Goal: Task Accomplishment & Management: Manage account settings

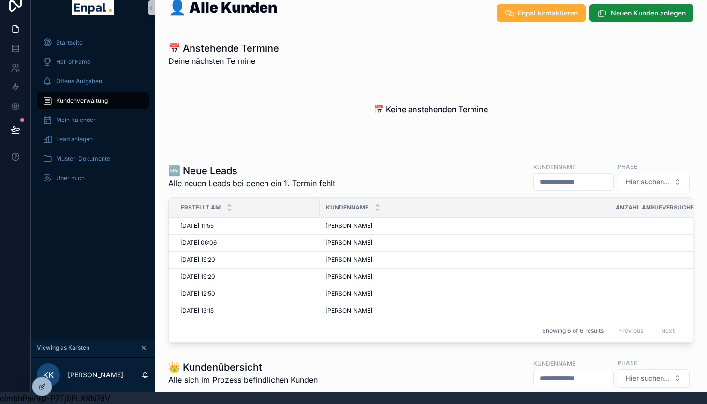
scroll to position [405, 0]
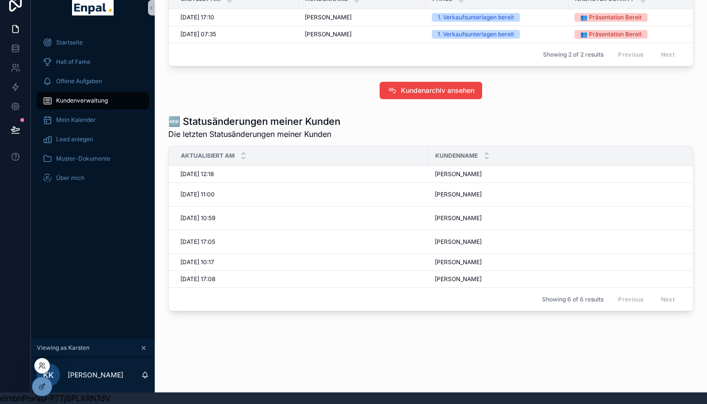
click at [42, 370] on div at bounding box center [41, 365] width 15 height 15
click at [42, 366] on icon at bounding box center [42, 366] width 8 height 8
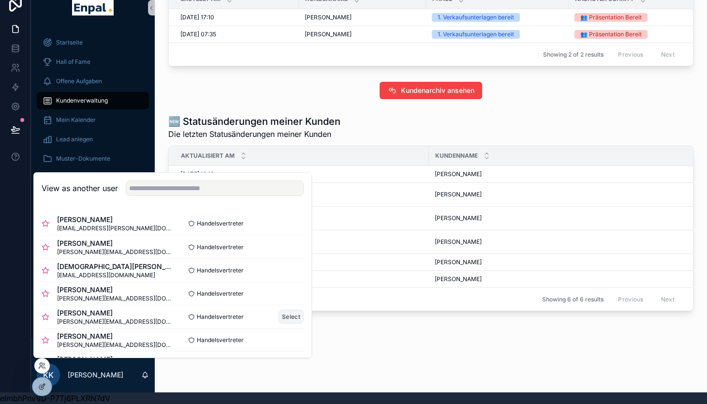
click at [286, 317] on button "Select" at bounding box center [291, 317] width 25 height 14
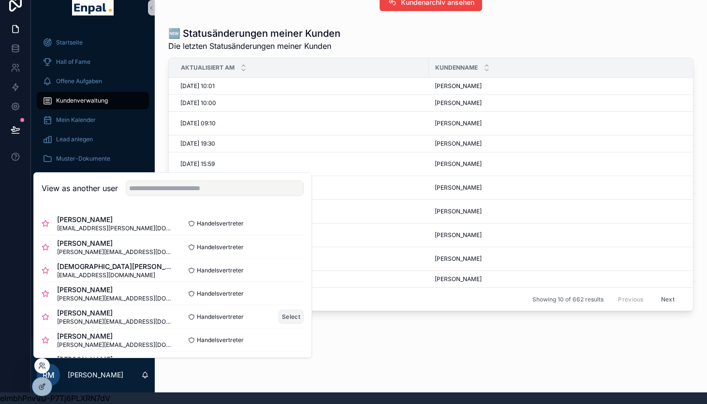
scroll to position [871, 0]
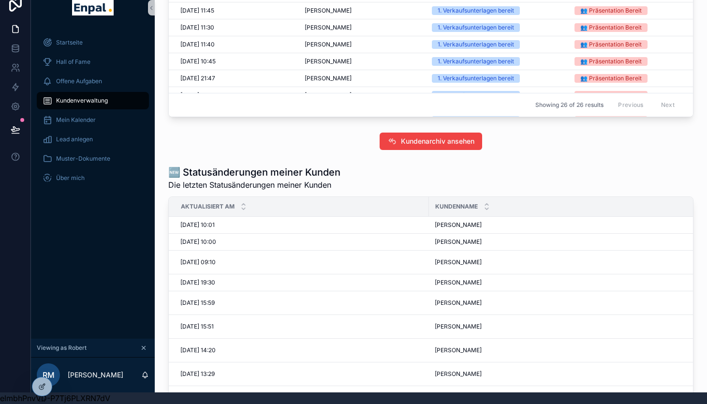
click at [17, 249] on div at bounding box center [15, 190] width 31 height 404
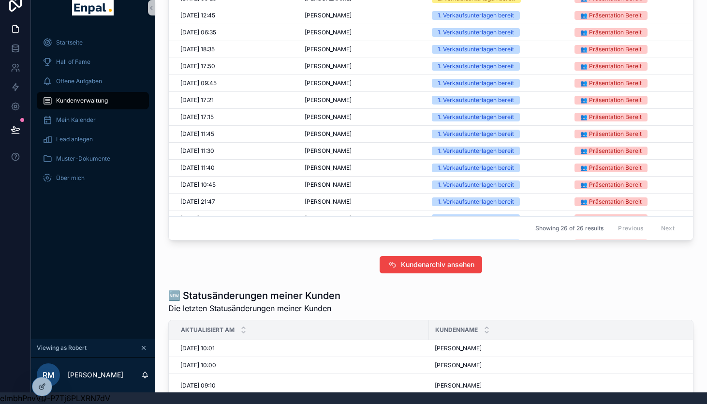
scroll to position [744, 0]
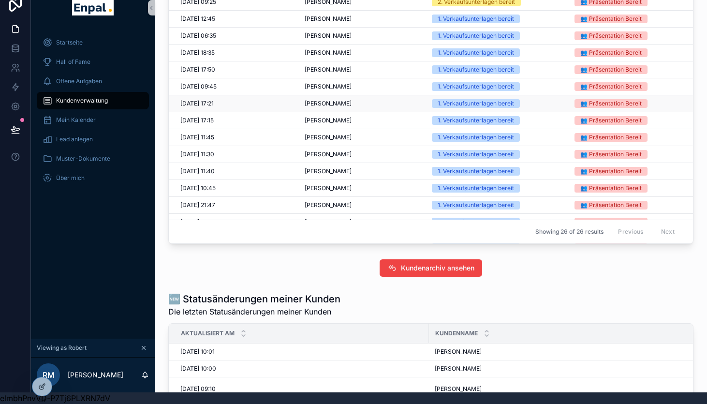
click at [345, 107] on div "[PERSON_NAME] [PERSON_NAME]" at bounding box center [363, 104] width 116 height 8
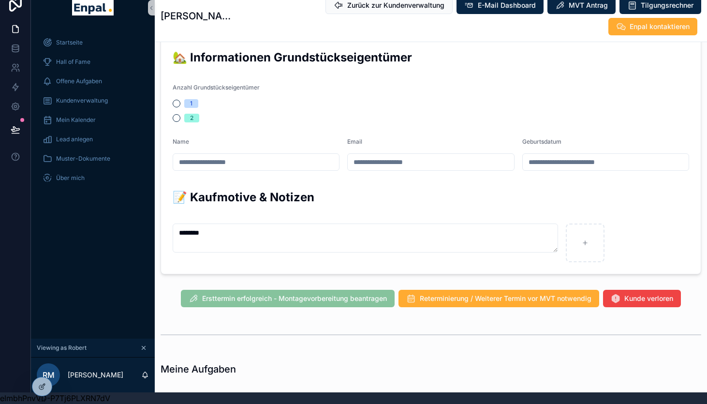
scroll to position [507, 0]
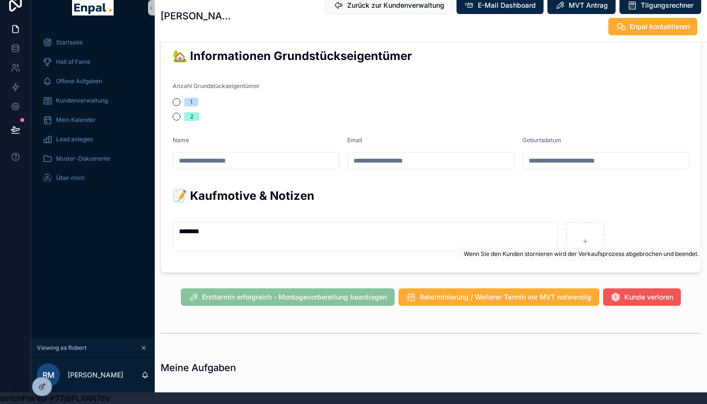
click at [666, 292] on span "Kunde verloren" at bounding box center [648, 297] width 49 height 10
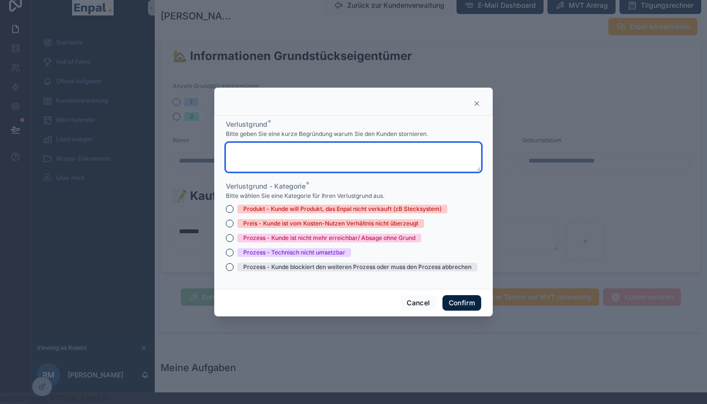
click at [336, 150] on textarea at bounding box center [353, 157] width 255 height 29
paste textarea "**********"
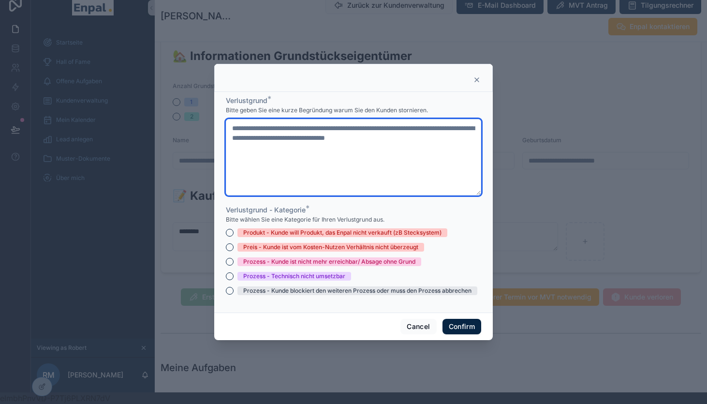
type textarea "**********"
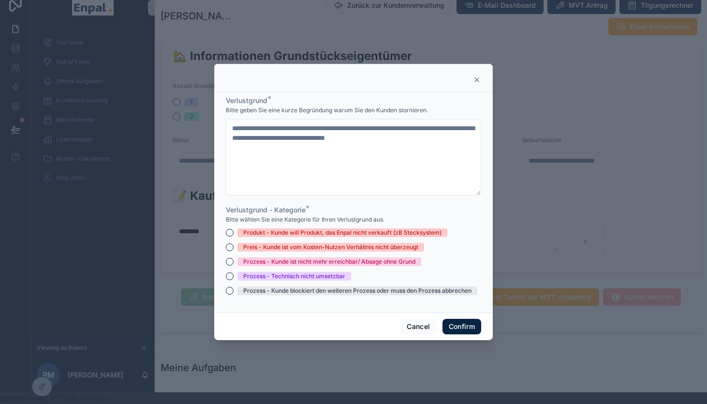
click at [301, 248] on div "Preis - Kunde ist vom Kosten-Nutzen Verhältnis nicht überzeugt" at bounding box center [330, 247] width 175 height 9
click at [234, 248] on button "Preis - Kunde ist vom Kosten-Nutzen Verhältnis nicht überzeugt" at bounding box center [230, 247] width 8 height 8
click at [465, 327] on button "Confirm" at bounding box center [462, 326] width 39 height 15
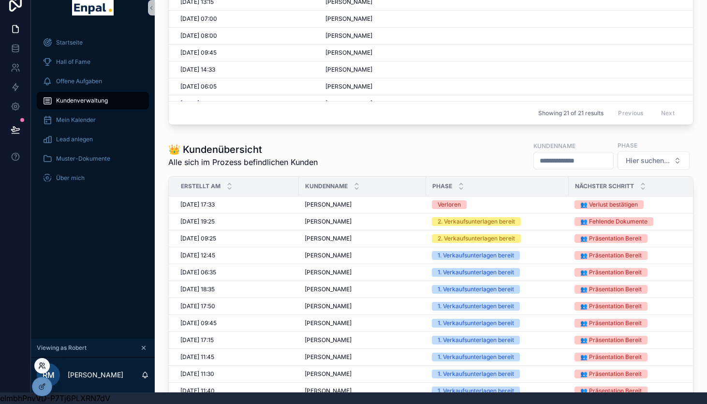
click at [45, 362] on icon at bounding box center [42, 366] width 8 height 8
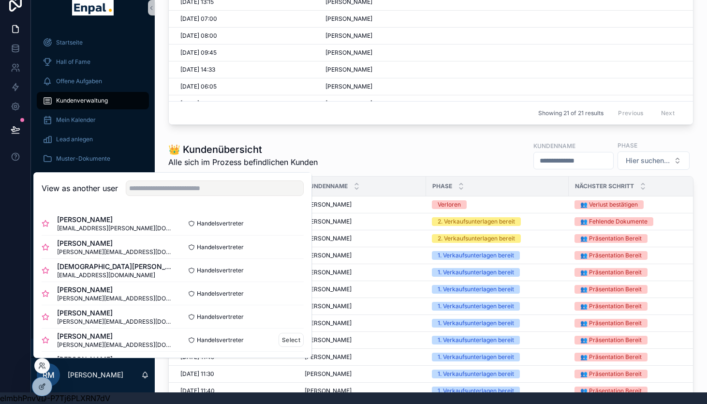
scroll to position [16, 0]
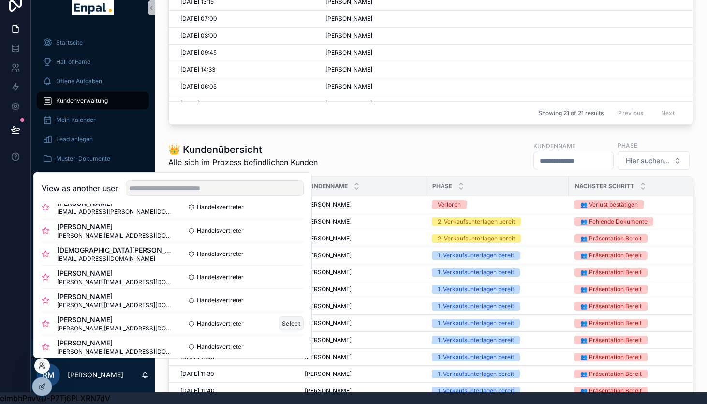
click at [292, 321] on button "Select" at bounding box center [291, 323] width 25 height 14
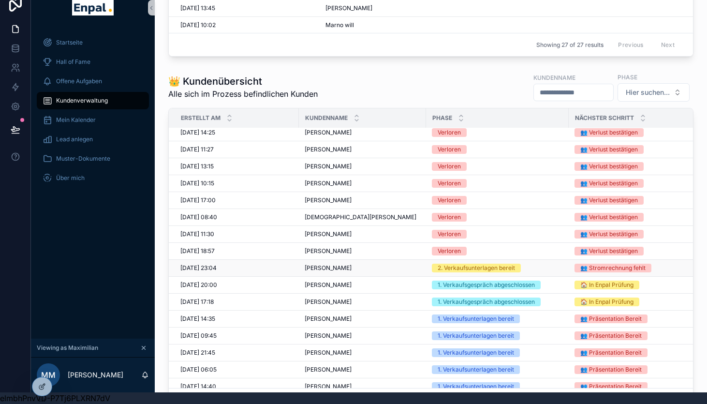
scroll to position [28, 0]
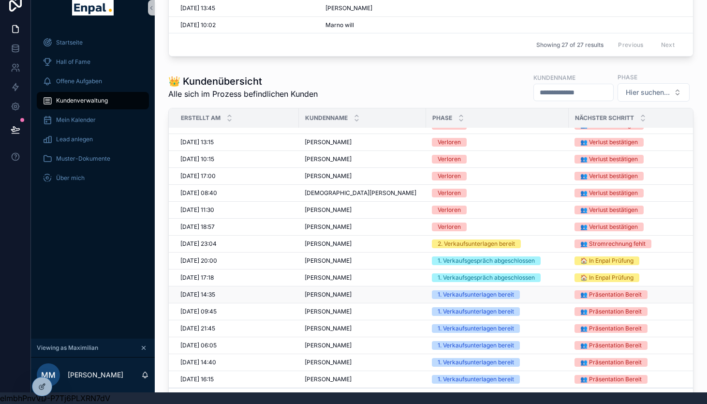
click at [457, 296] on div "1. Verkaufsunterlagen bereit" at bounding box center [476, 294] width 76 height 9
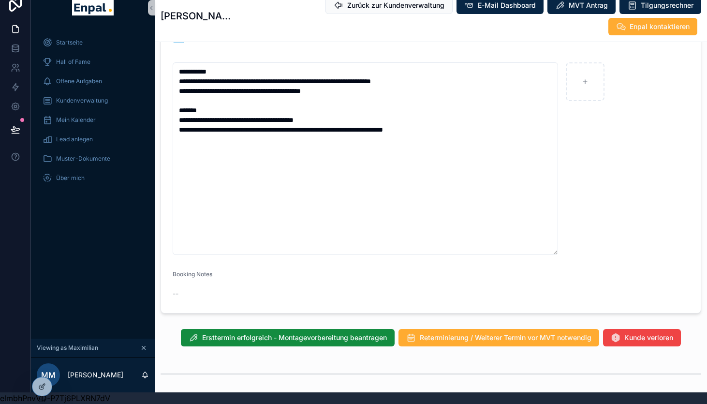
scroll to position [647, 0]
type textarea "**********"
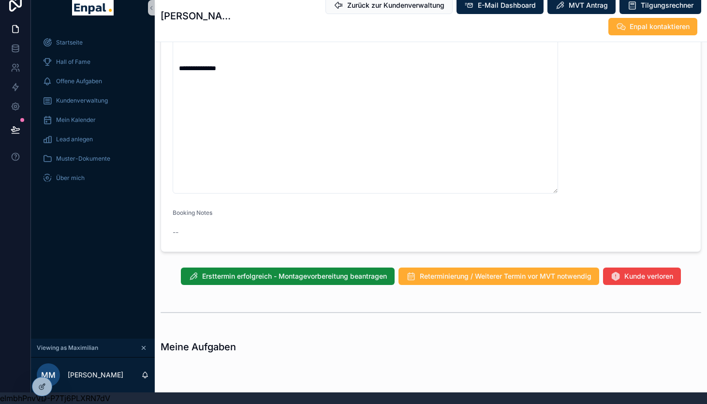
scroll to position [729, 0]
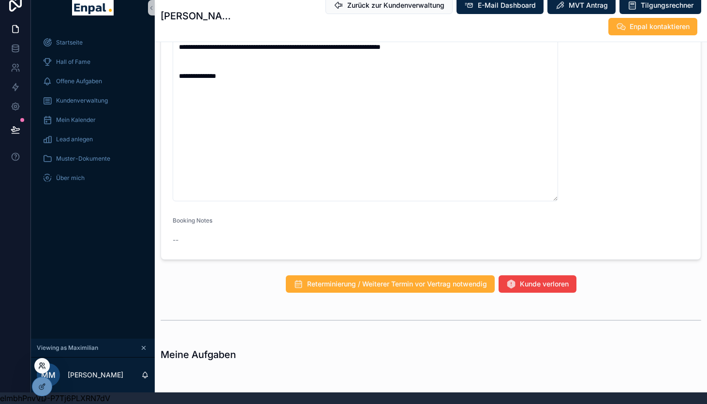
click at [42, 364] on icon at bounding box center [41, 364] width 2 height 2
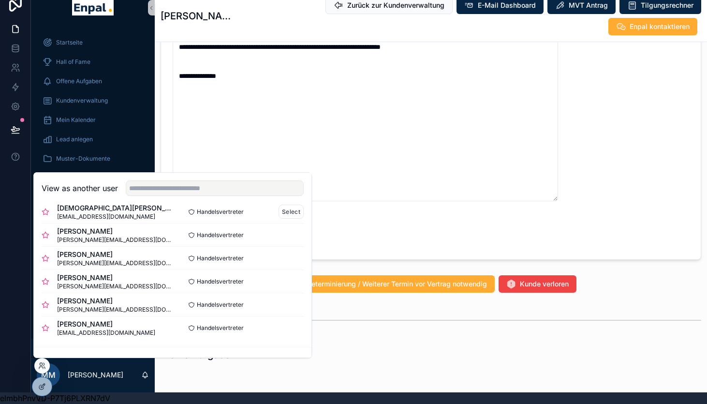
scroll to position [72, 0]
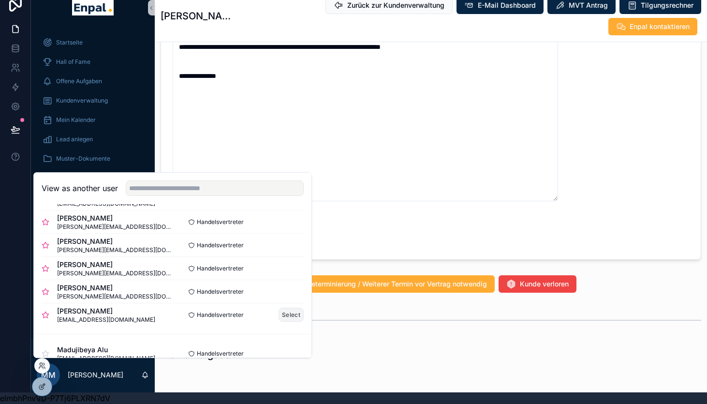
click at [293, 310] on button "Select" at bounding box center [291, 315] width 25 height 14
